Goal: Task Accomplishment & Management: Manage account settings

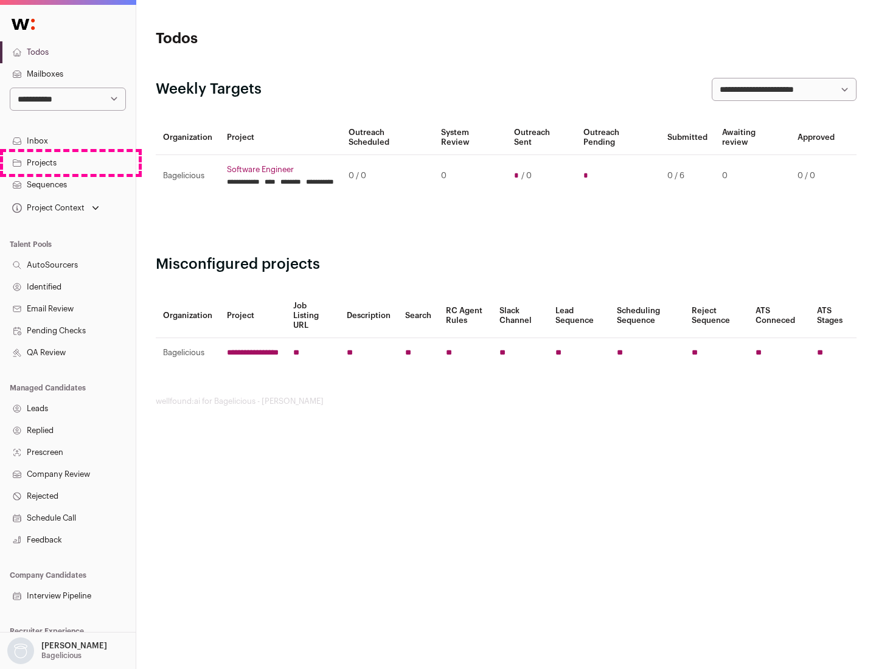
click at [68, 162] on link "Projects" at bounding box center [68, 163] width 136 height 22
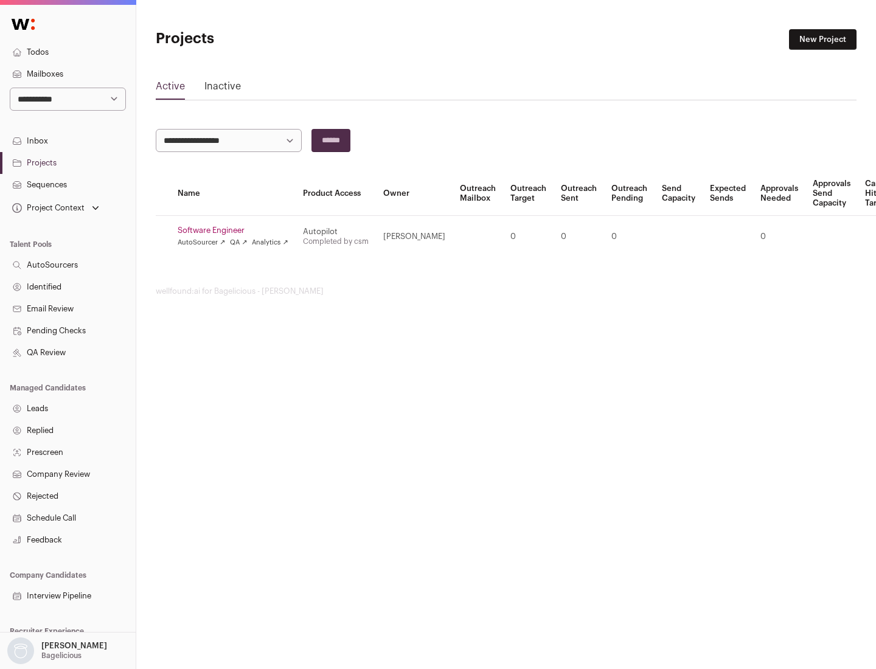
click at [237, 230] on link "Software Engineer" at bounding box center [233, 231] width 111 height 10
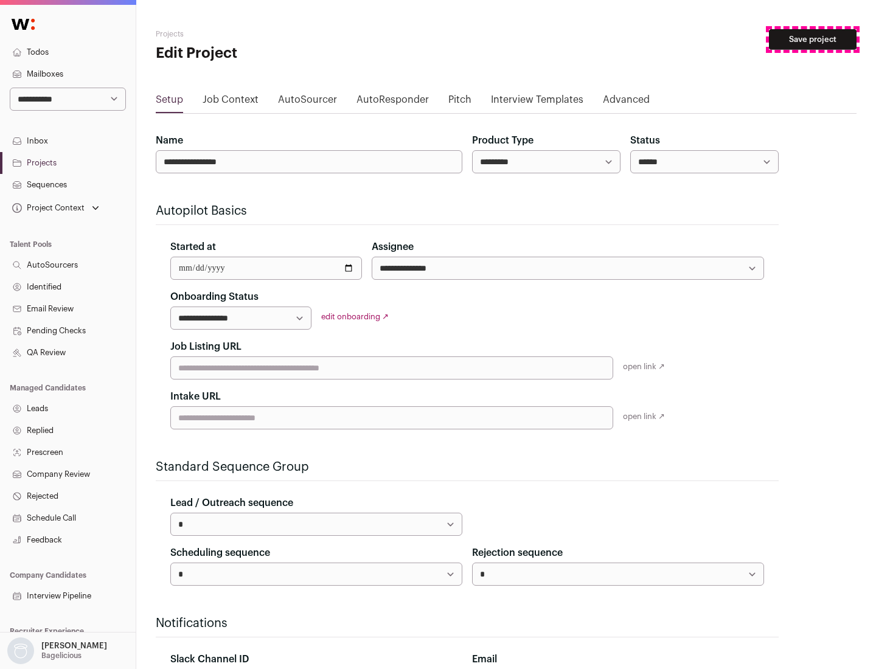
click at [812, 40] on button "Save project" at bounding box center [813, 39] width 88 height 21
